Goal: Navigation & Orientation: Find specific page/section

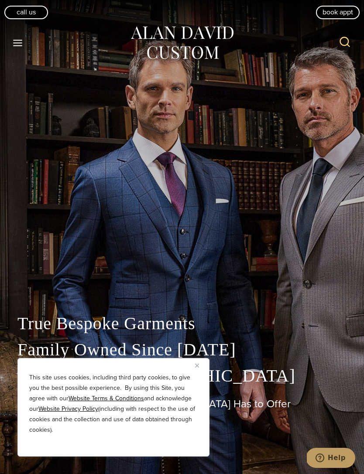
click at [198, 361] on button "Close" at bounding box center [200, 365] width 10 height 10
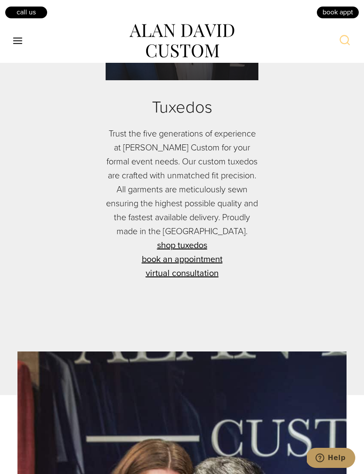
scroll to position [2786, 0]
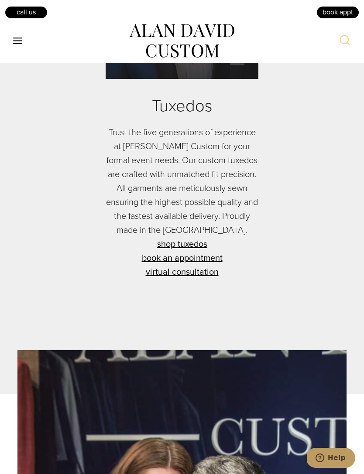
click at [196, 251] on link "shop tuxedos" at bounding box center [182, 244] width 153 height 14
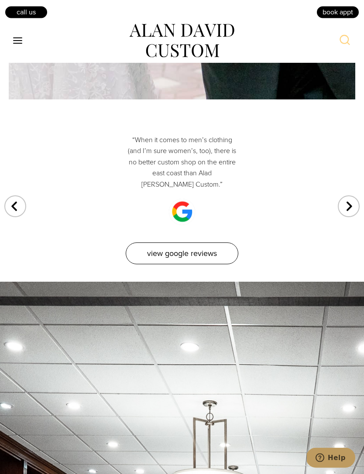
scroll to position [5321, 0]
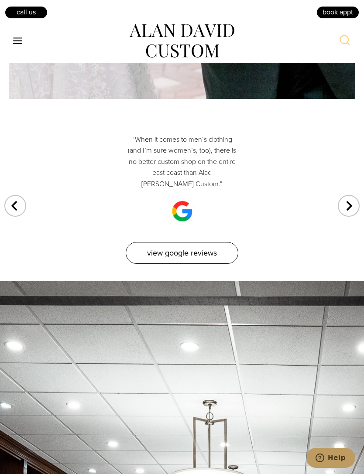
click at [235, 264] on link "View Google Reviews" at bounding box center [182, 253] width 113 height 22
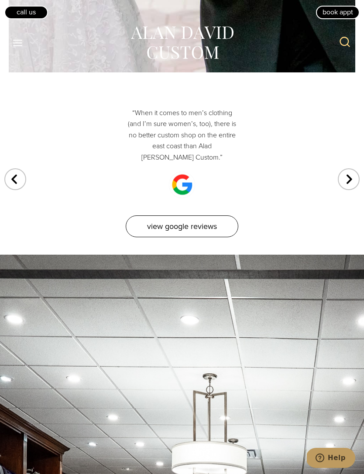
scroll to position [5349, 0]
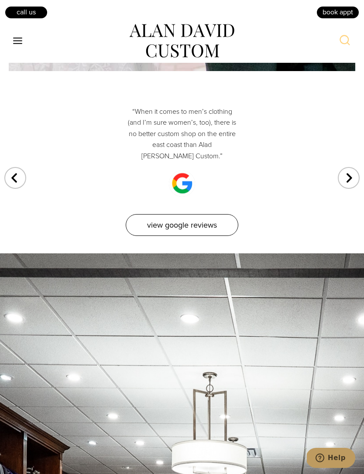
click at [20, 38] on icon "Toggle Menu" at bounding box center [17, 40] width 11 height 11
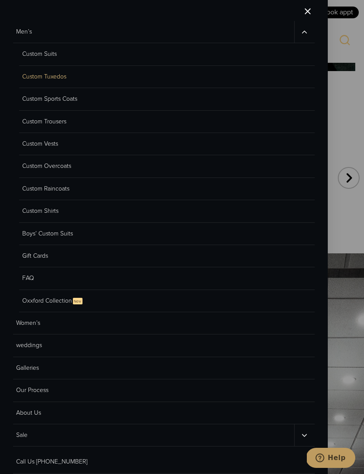
click at [41, 49] on link "Custom Suits" at bounding box center [166, 54] width 295 height 22
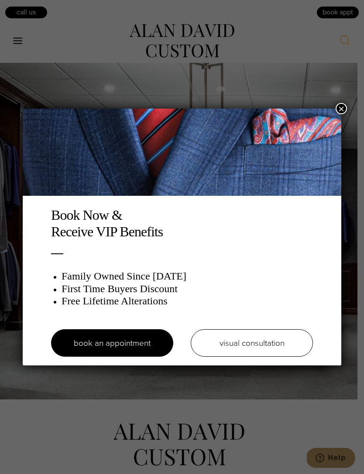
scroll to position [5099, 0]
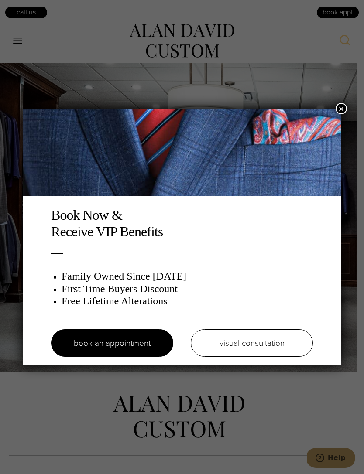
click at [341, 113] on button "×" at bounding box center [340, 108] width 11 height 11
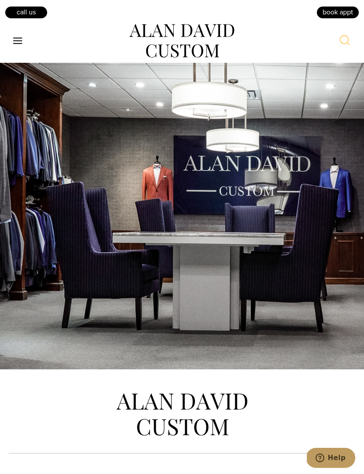
scroll to position [5114, 0]
